Goal: Task Accomplishment & Management: Complete application form

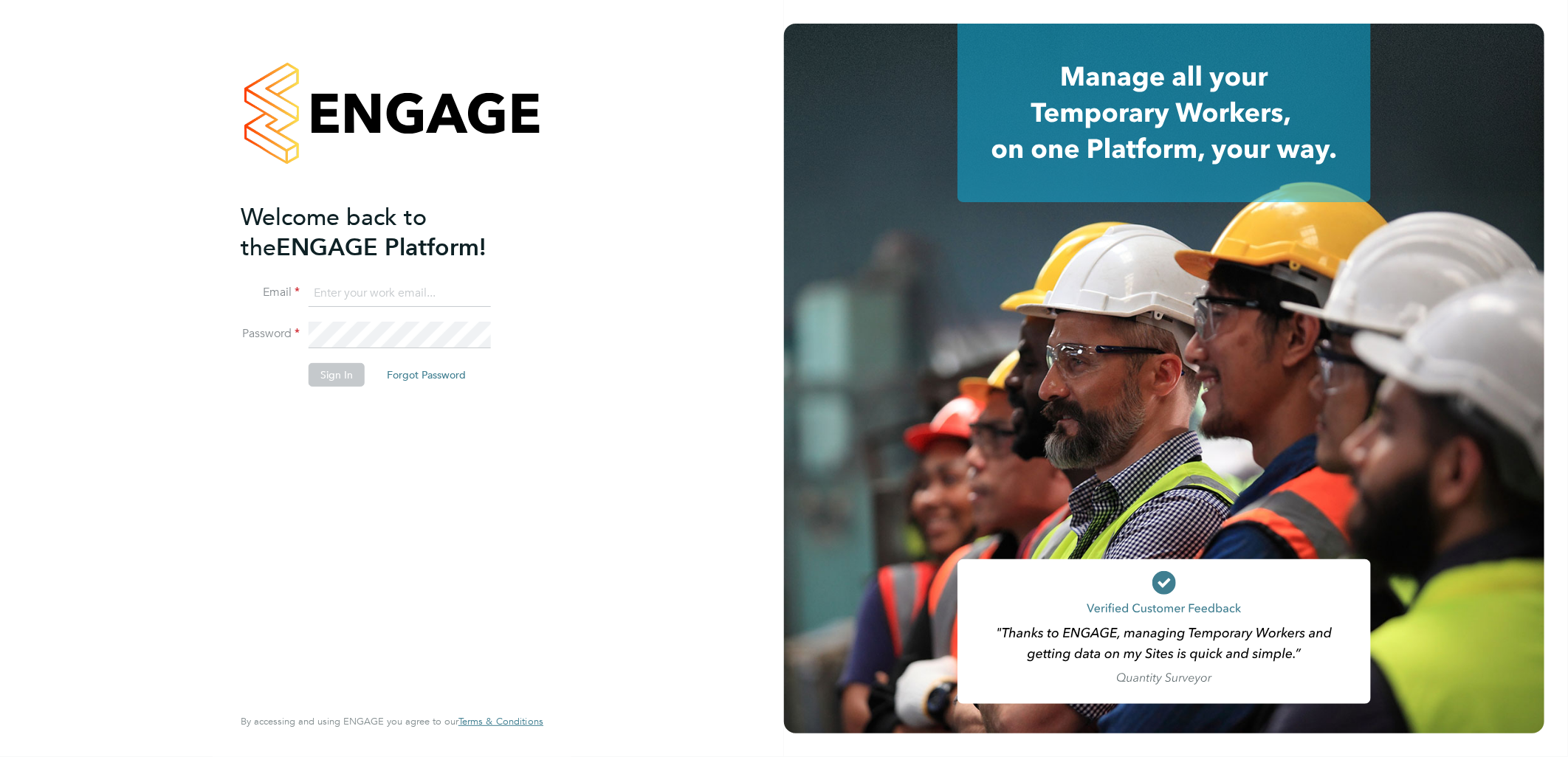
type input "silvane.darocha@vistry.co.uk"
click at [349, 374] on button "Sign In" at bounding box center [336, 375] width 56 height 24
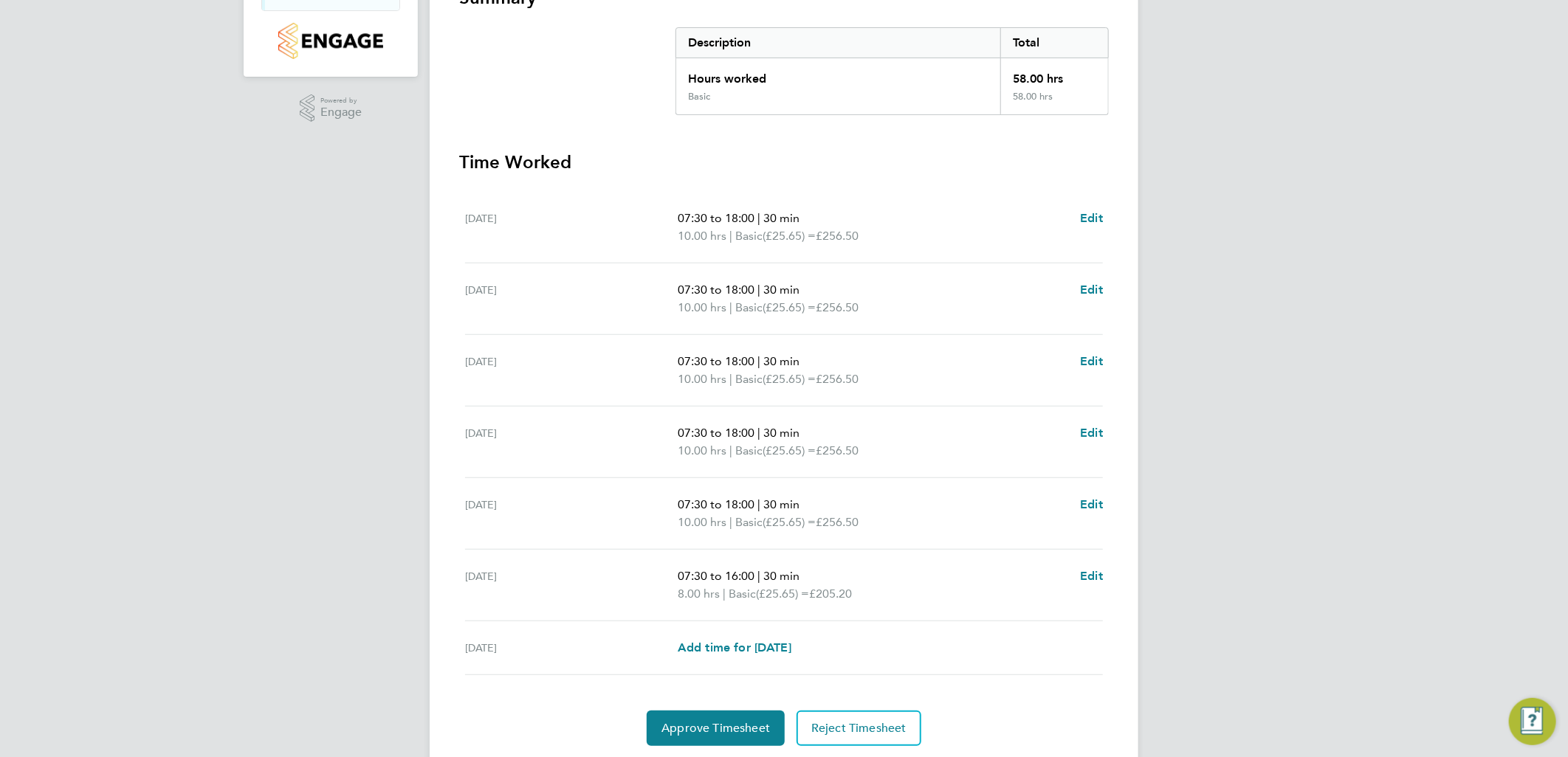
scroll to position [337, 0]
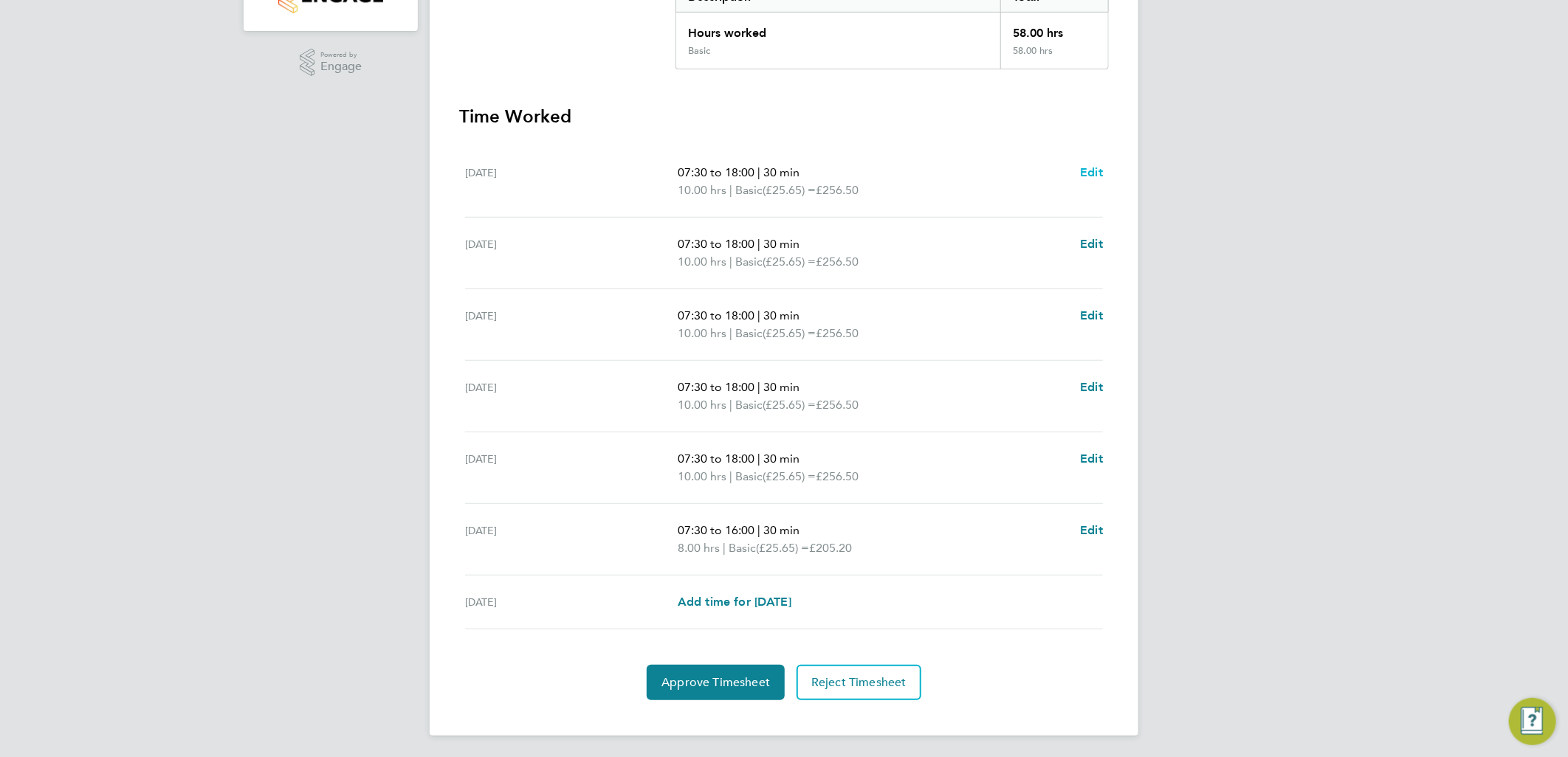
click at [1094, 170] on span "Edit" at bounding box center [1091, 173] width 23 height 14
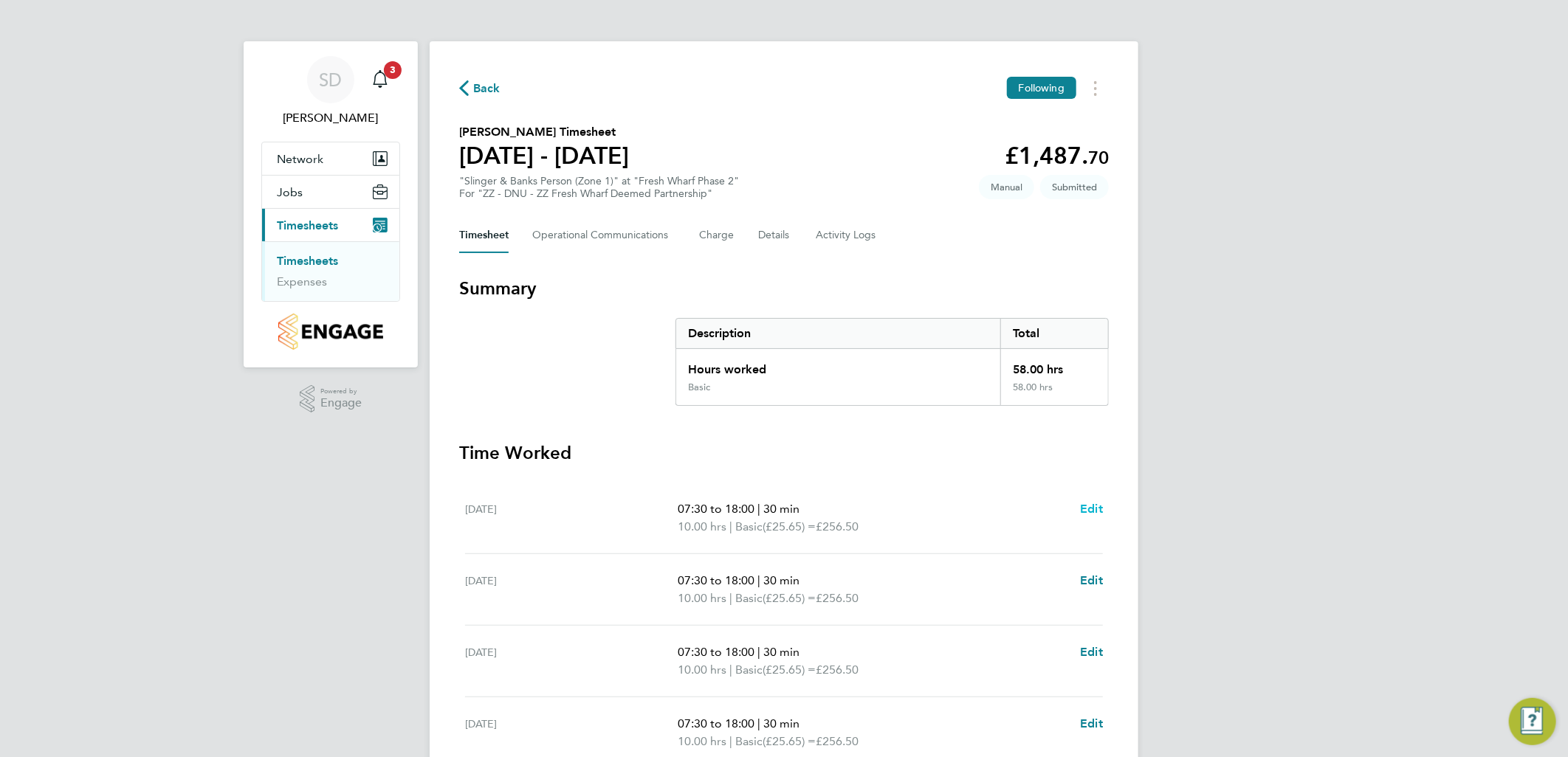
select select "30"
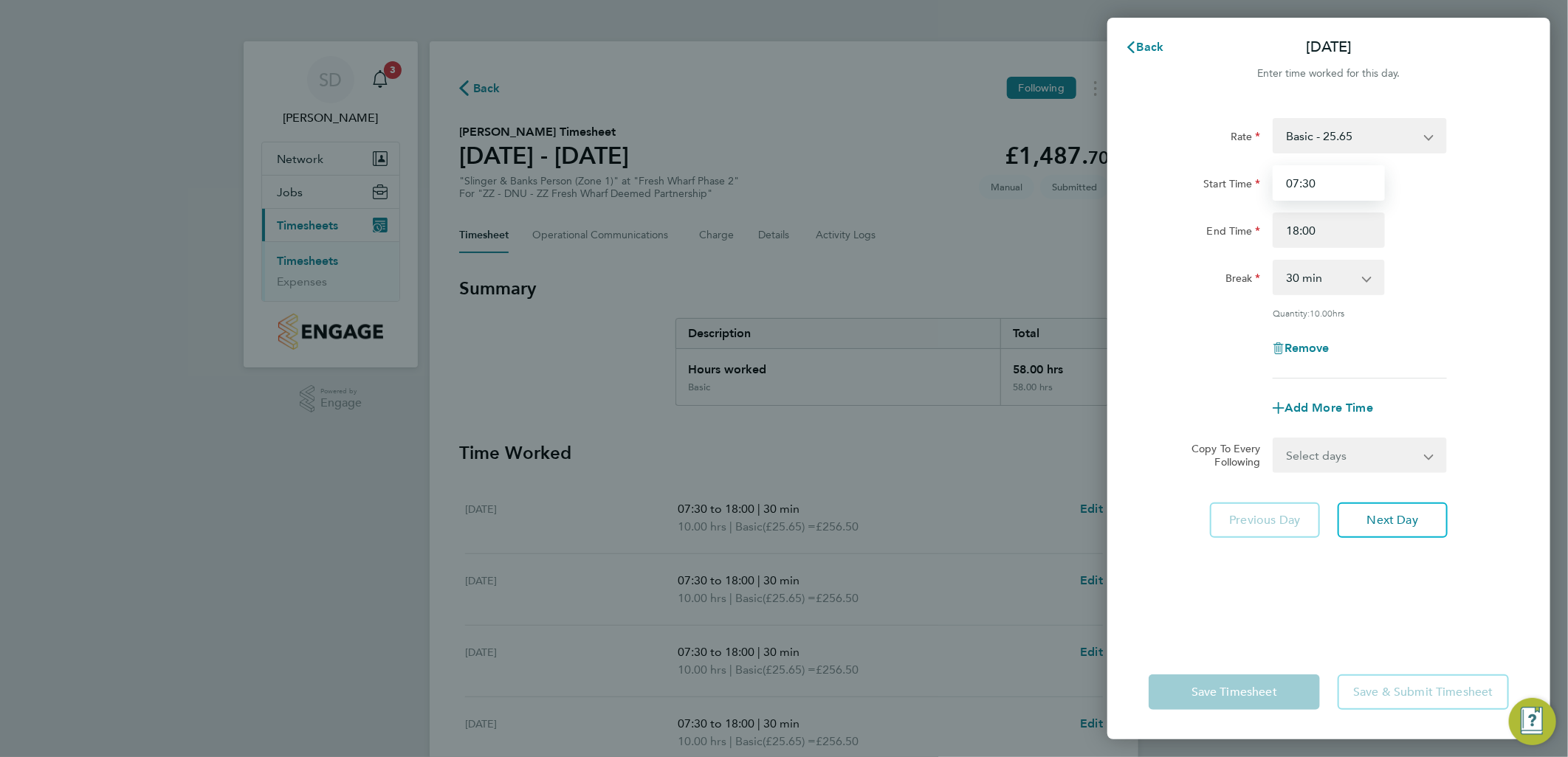
click at [1309, 185] on input "07:30" at bounding box center [1329, 183] width 112 height 35
type input "07:50"
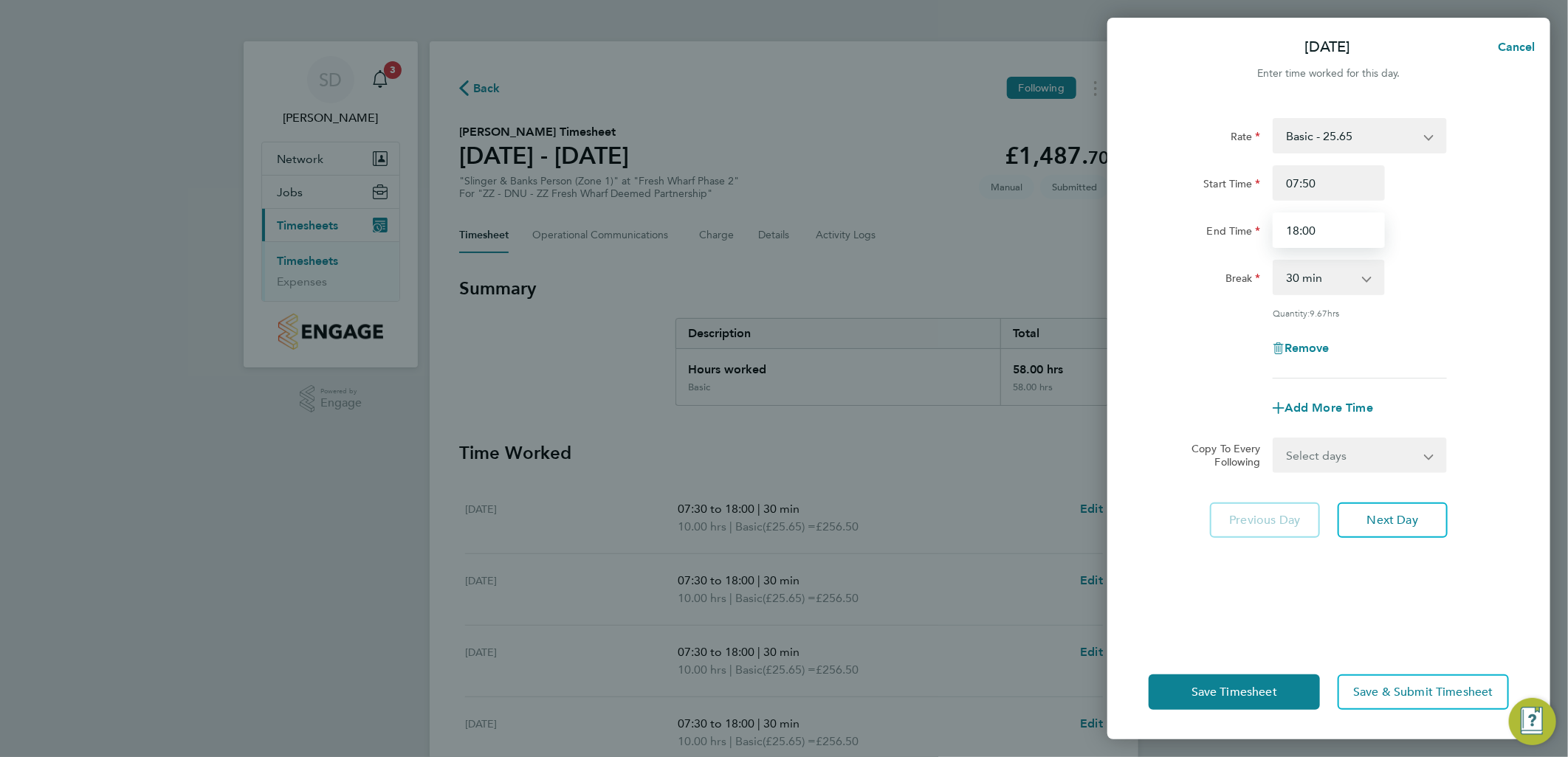
drag, startPoint x: 1295, startPoint y: 227, endPoint x: 1302, endPoint y: 218, distance: 11.4
click at [1295, 227] on input "18:00" at bounding box center [1329, 230] width 112 height 35
click at [1296, 226] on input "18:00" at bounding box center [1329, 230] width 112 height 35
type input "17:50"
click at [1485, 281] on div "Break 0 min 15 min 30 min 45 min 60 min 75 min 90 min" at bounding box center [1329, 278] width 372 height 35
